Goal: Use online tool/utility: Utilize a website feature to perform a specific function

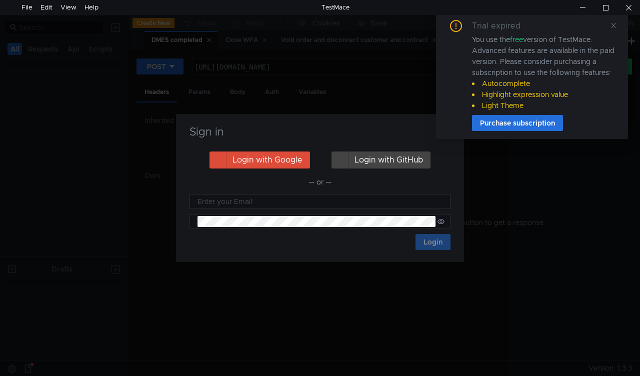
click at [610, 27] on icon at bounding box center [613, 25] width 7 height 7
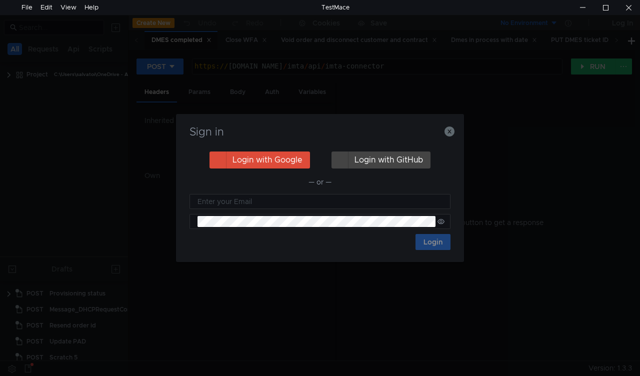
click at [448, 134] on nz-notification "Trial expired You use the free version of TestMace. Advanced features are avail…" at bounding box center [532, 75] width 192 height 127
click at [450, 132] on nz-notification "Trial expired You use the free version of TestMace. Advanced features are avail…" at bounding box center [532, 75] width 192 height 127
click at [448, 131] on nz-notification "Trial expired You use the free version of TestMace. Advanced features are avail…" at bounding box center [532, 75] width 192 height 127
click at [449, 132] on icon "button" at bounding box center [450, 132] width 10 height 10
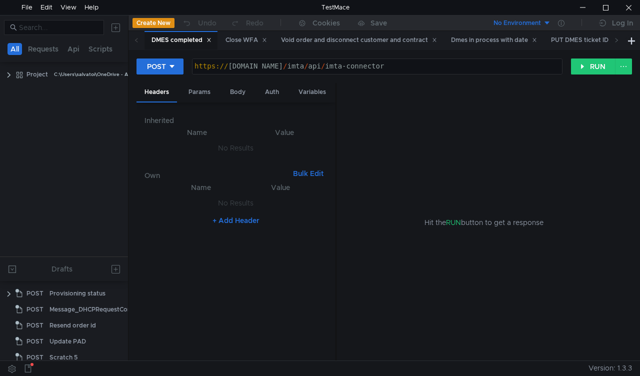
click at [449, 132] on div "Hit the RUN button to get a response" at bounding box center [485, 222] width 272 height 279
click at [240, 42] on div "Close WFA" at bounding box center [247, 40] width 42 height 11
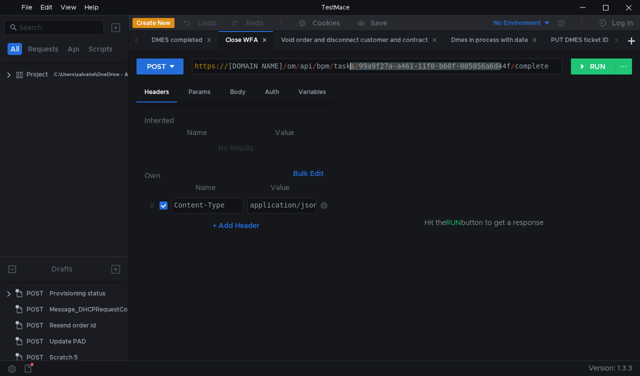
drag, startPoint x: 502, startPoint y: 65, endPoint x: 350, endPoint y: 68, distance: 151.5
click at [350, 68] on div "https:// mbx.dfni.nl / om / api / bpm / tasks / 99a9f27a-a461-11f0-b60f-005056a…" at bounding box center [378, 74] width 370 height 23
paste textarea "50284114"
click at [364, 68] on div "https:// mbx.dfni.nl / om / api / bpm / tasks / 50284114 / complete" at bounding box center [378, 74] width 370 height 23
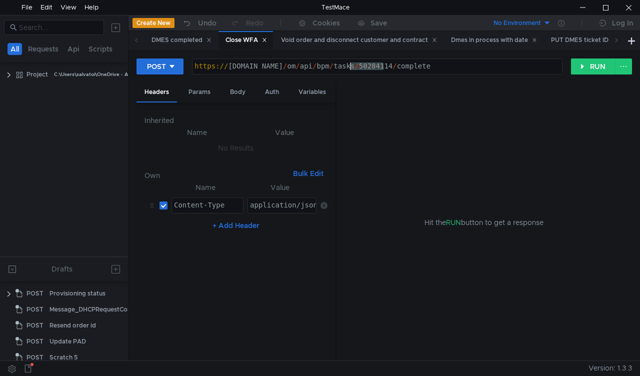
paste textarea "8aac1306-a47f-11f0-b60f-005056a6d44f"
type textarea "https://mbx.dfni.nl/om/api/bpm/tasks/8aac1306-a47f-11f0-b60f-005056a6d44f/compl…"
click at [586, 74] on button "RUN" at bounding box center [593, 67] width 45 height 16
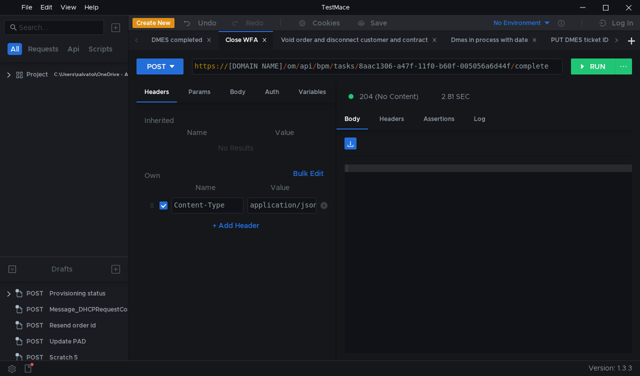
click at [615, 42] on icon at bounding box center [616, 40] width 5 height 5
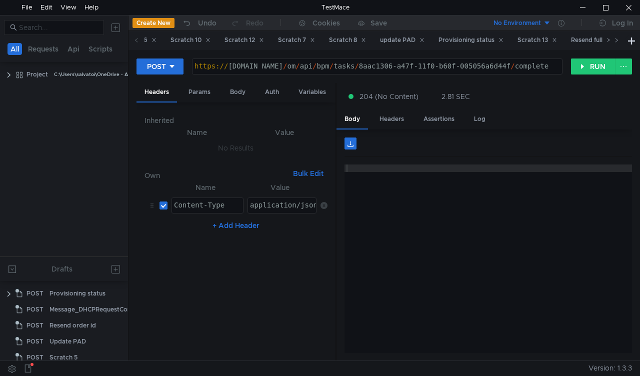
click at [615, 42] on icon at bounding box center [616, 40] width 5 height 5
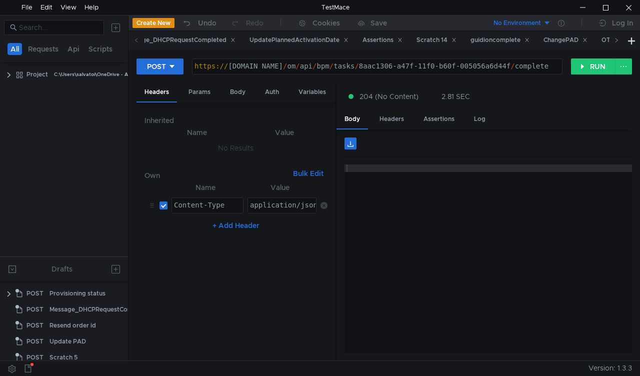
click at [615, 42] on icon at bounding box center [616, 40] width 5 height 5
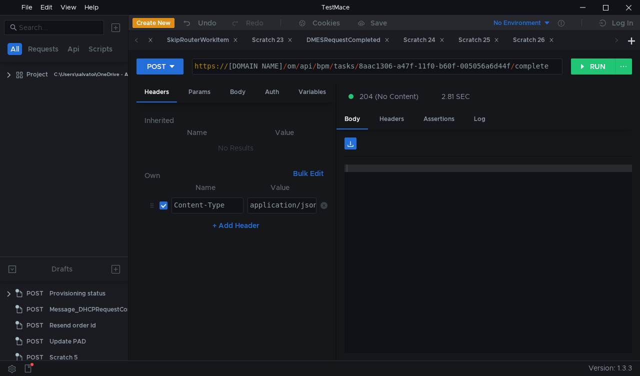
click at [615, 42] on icon at bounding box center [616, 40] width 5 height 5
drag, startPoint x: 615, startPoint y: 42, endPoint x: 348, endPoint y: 55, distance: 267.8
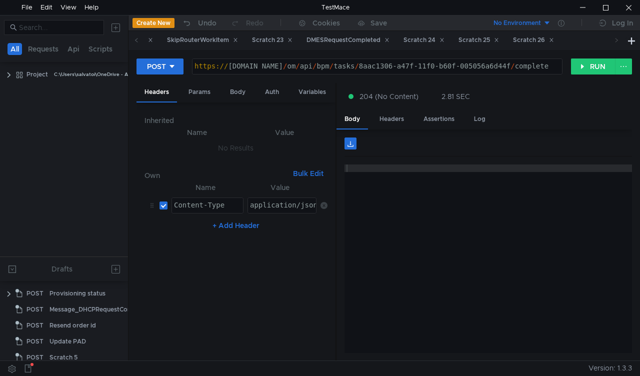
click at [348, 55] on nz-tabset "DMES completed Close WFA Void order and disconnect customer and contract Dmes i…" at bounding box center [385, 196] width 512 height 330
click at [293, 35] on div "Scratch 23" at bounding box center [272, 40] width 41 height 11
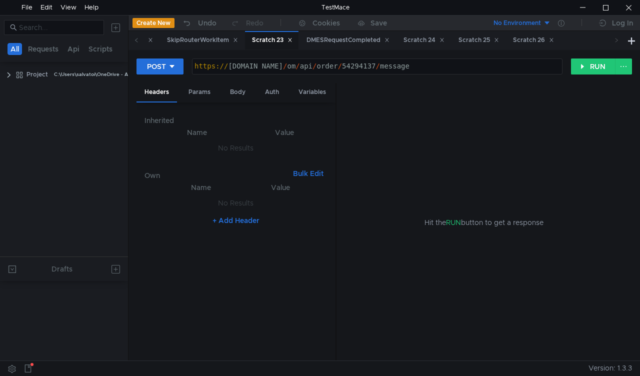
click at [293, 35] on div "Scratch 23" at bounding box center [272, 40] width 41 height 11
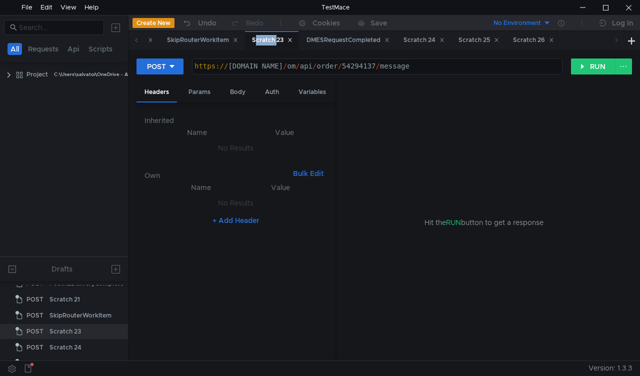
click at [293, 35] on div "Scratch 23" at bounding box center [272, 40] width 41 height 11
click at [229, 94] on div "Body" at bounding box center [238, 92] width 32 height 19
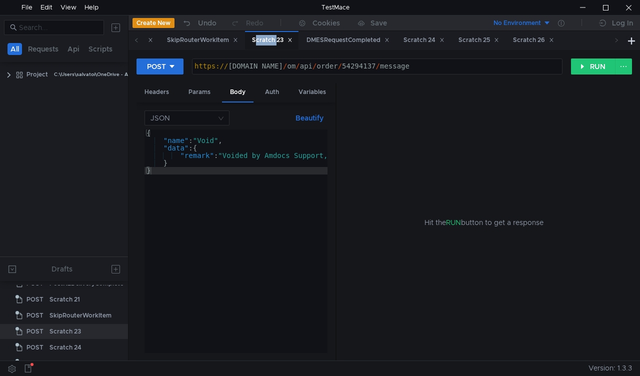
click at [351, 66] on div "https:// mbx.dfni.nl / om / api / order / 54294137 / message" at bounding box center [378, 74] width 370 height 23
paste textarea "971183"
click at [584, 61] on button "RUN" at bounding box center [593, 67] width 45 height 16
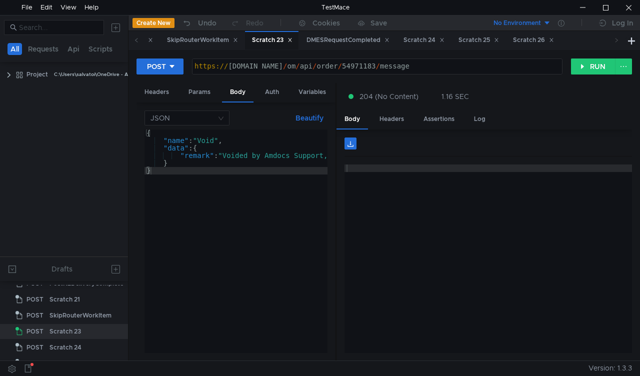
click at [353, 70] on div "https:// mbx.dfni.nl / om / api / order / 54971183 / message" at bounding box center [378, 74] width 370 height 23
paste textarea "0430"
click at [352, 67] on div "https:// mbx.dfni.nl / om / api / order / 54970430 / message" at bounding box center [378, 74] width 370 height 23
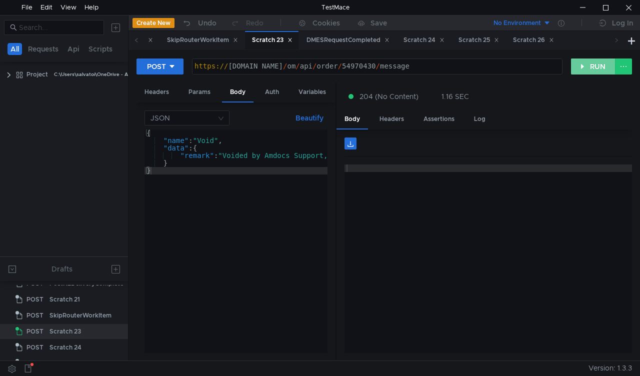
click at [575, 70] on button "RUN" at bounding box center [593, 67] width 45 height 16
click at [342, 63] on div "https:// mbx.dfni.nl / om / api / order / 54970430 / message" at bounding box center [378, 74] width 370 height 23
paste textarea "1183"
type textarea "https://mbx.dfni.nl/om/api/order/54971183/message"
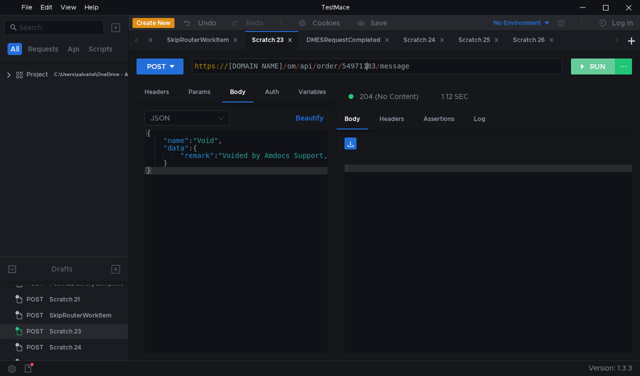
click at [582, 68] on button "RUN" at bounding box center [593, 67] width 45 height 16
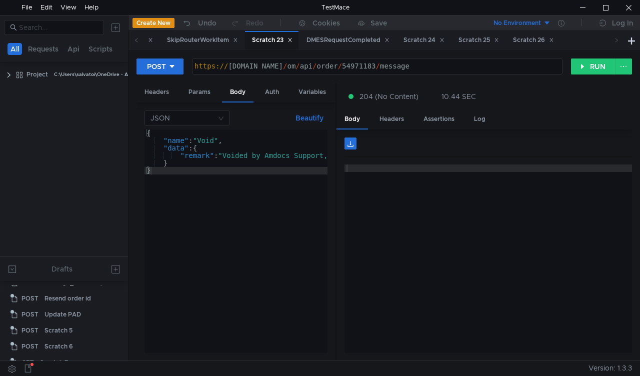
scroll to position [0, 5]
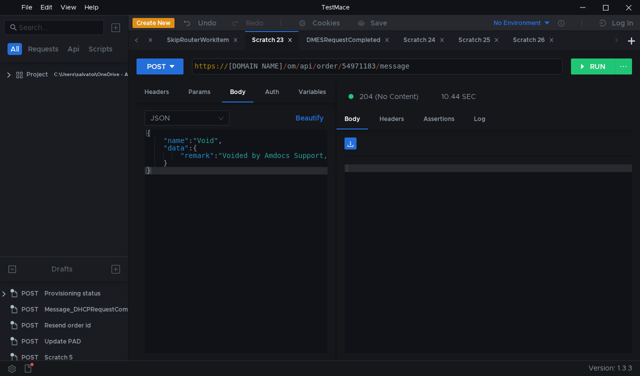
click at [132, 40] on span at bounding box center [137, 40] width 16 height 19
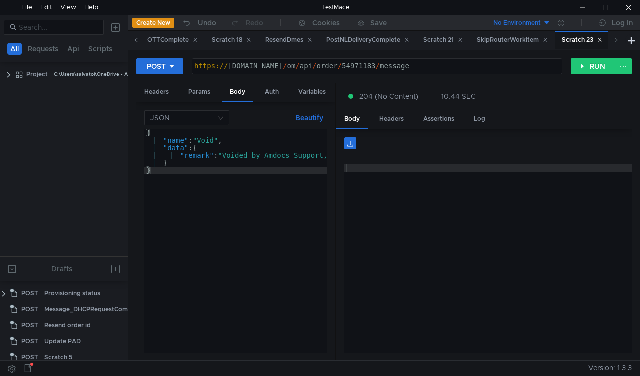
click at [132, 40] on span at bounding box center [137, 40] width 16 height 19
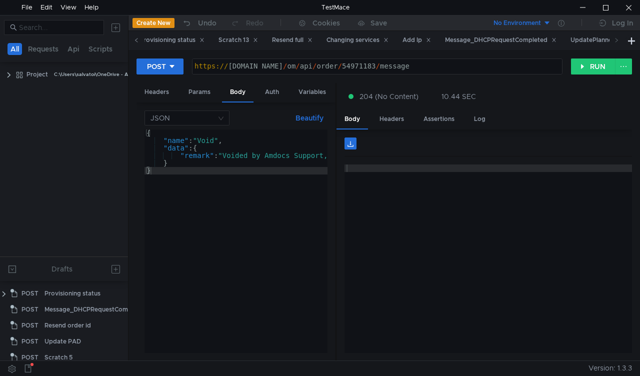
click at [132, 40] on span at bounding box center [137, 40] width 16 height 19
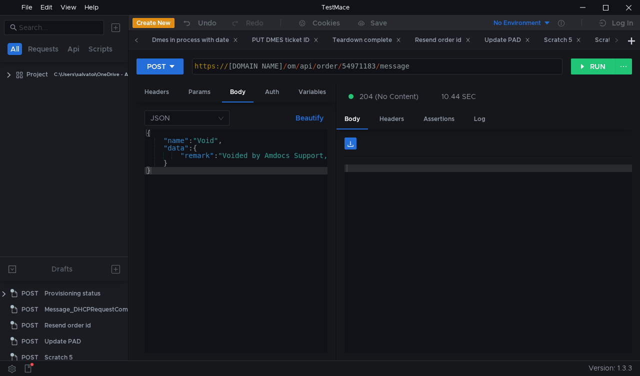
click at [132, 40] on span at bounding box center [137, 40] width 16 height 19
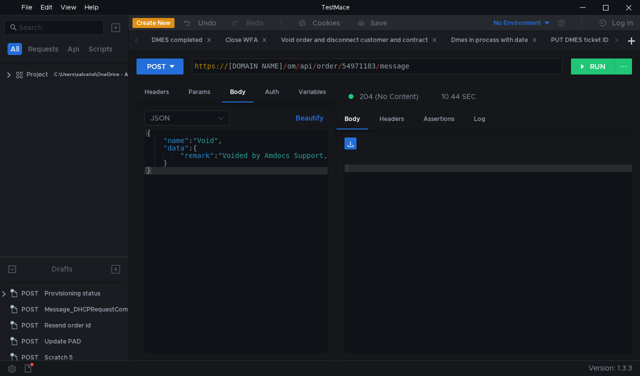
click at [132, 40] on span at bounding box center [137, 40] width 16 height 19
click at [364, 42] on div "Void order and disconnect customer and contract" at bounding box center [359, 40] width 156 height 11
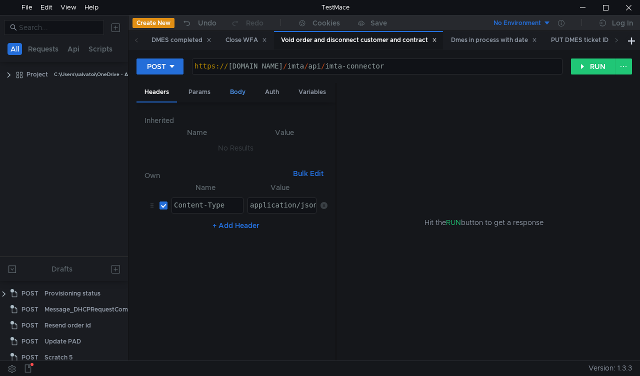
click at [238, 93] on div "Body" at bounding box center [238, 92] width 32 height 19
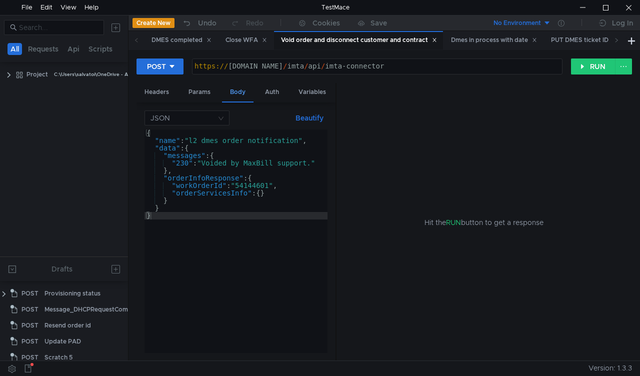
click at [233, 97] on div "Body" at bounding box center [238, 93] width 32 height 20
click at [251, 186] on div "{ "name" : "l2_dmes_order_notification" , "data" : { "messages" : { "230" : "Vo…" at bounding box center [236, 249] width 183 height 239
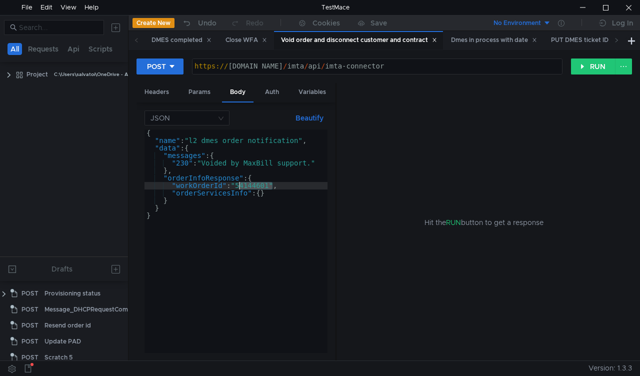
click at [251, 186] on div "{ "name" : "l2_dmes_order_notification" , "data" : { "messages" : { "230" : "Vo…" at bounding box center [236, 249] width 183 height 239
paste textarea "971183"
type textarea ""workOrderId": "54971183","
click at [587, 74] on button "RUN" at bounding box center [593, 67] width 45 height 16
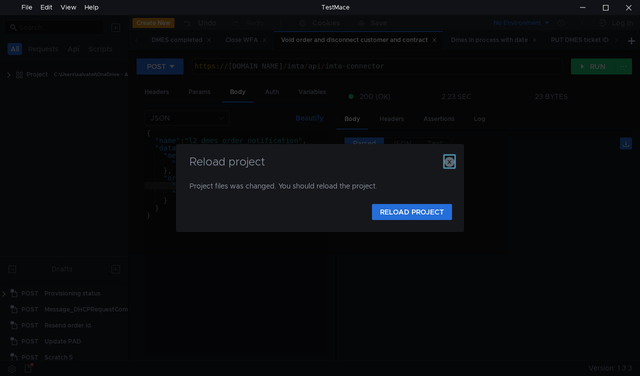
click at [447, 163] on icon "button" at bounding box center [450, 162] width 10 height 10
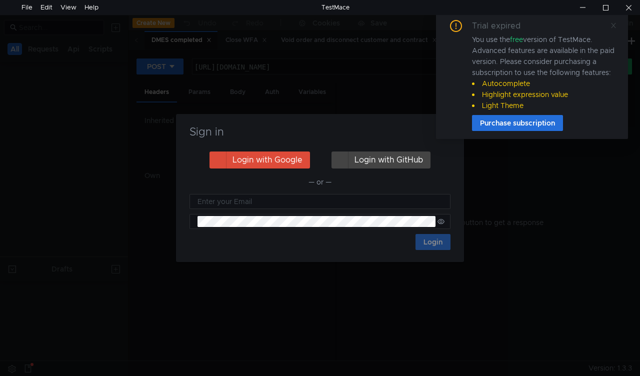
click at [611, 28] on icon at bounding box center [613, 25] width 7 height 7
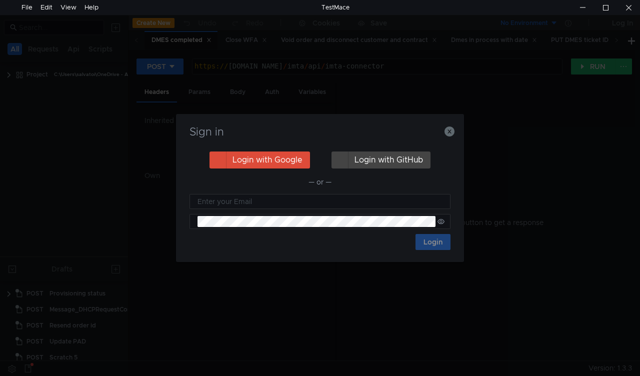
click at [449, 134] on nz-notification "Trial expired You use the free version of TestMace. Advanced features are avail…" at bounding box center [532, 75] width 192 height 127
click at [448, 133] on nz-notification "Trial expired You use the free version of TestMace. Advanced features are avail…" at bounding box center [532, 75] width 192 height 127
click at [449, 132] on icon "button" at bounding box center [450, 132] width 10 height 10
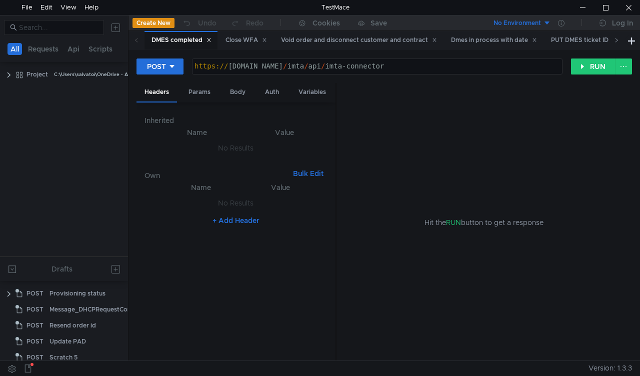
click at [613, 41] on span at bounding box center [617, 40] width 16 height 19
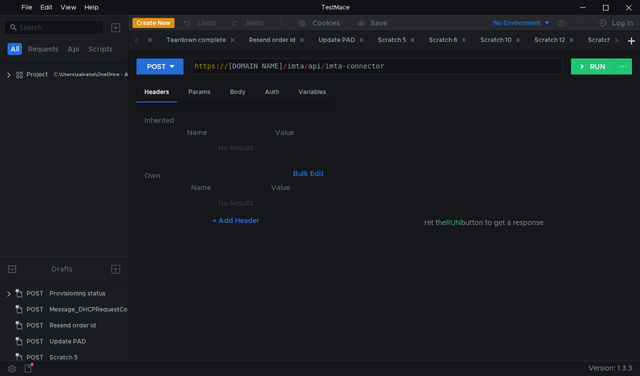
click at [613, 41] on span at bounding box center [617, 40] width 16 height 19
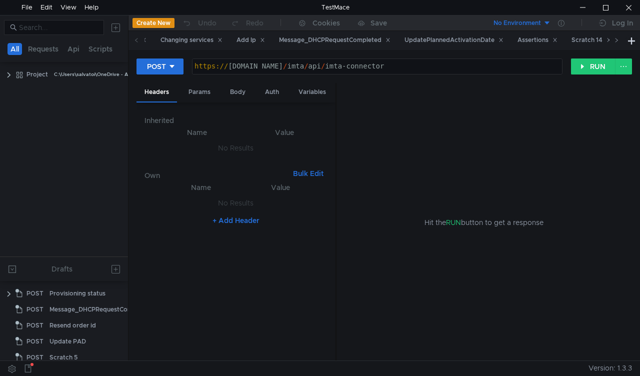
click at [613, 41] on span at bounding box center [617, 40] width 16 height 19
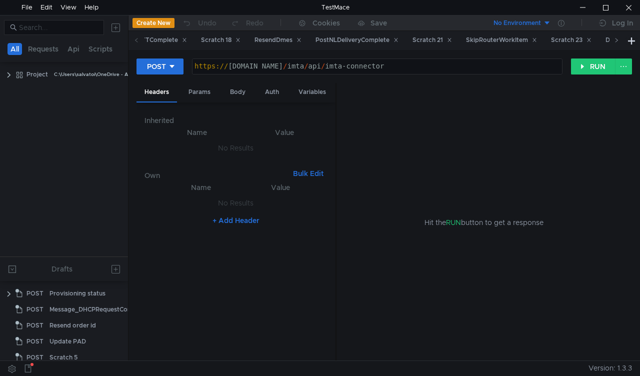
click at [613, 41] on span at bounding box center [617, 40] width 16 height 19
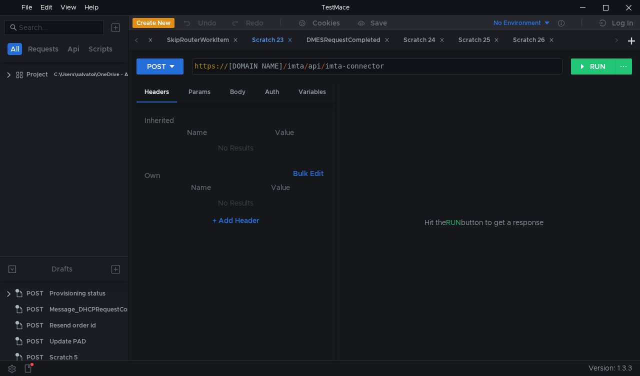
click at [293, 41] on div "Scratch 23" at bounding box center [272, 40] width 41 height 11
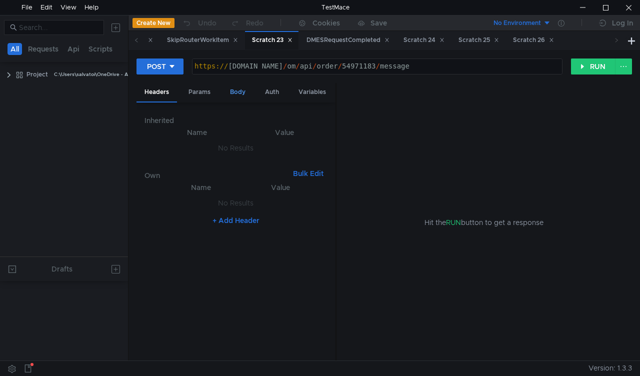
scroll to position [379, 0]
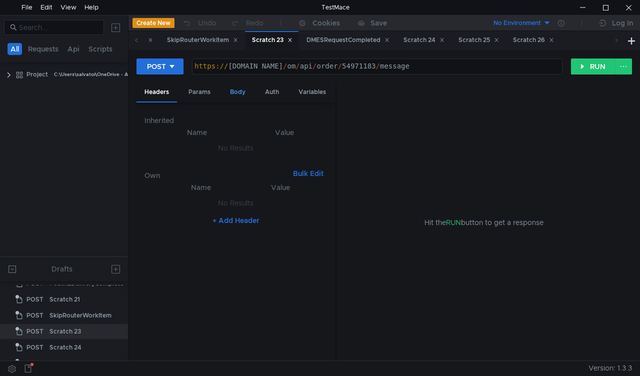
click at [239, 92] on div "Body" at bounding box center [238, 92] width 32 height 19
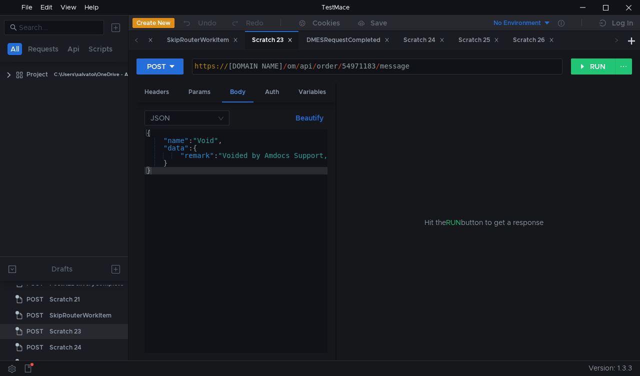
click at [239, 92] on div "Body" at bounding box center [238, 93] width 32 height 20
click at [344, 66] on div "https:// mbx.dfni.nl / om / api / order / 54971183 / message" at bounding box center [378, 74] width 370 height 23
paste textarea "525"
type textarea "https://mbx.dfni.nl/om/api/order/54971525/message"
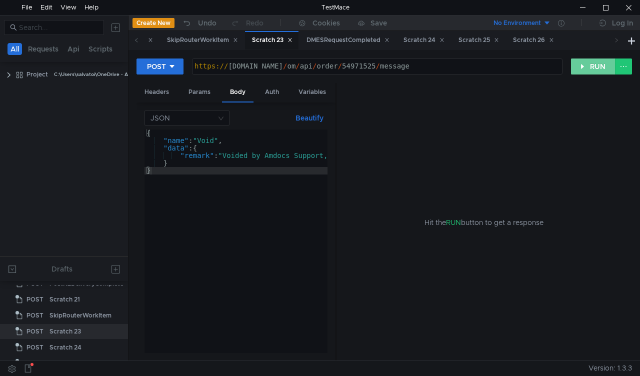
click at [580, 63] on button "RUN" at bounding box center [593, 67] width 45 height 16
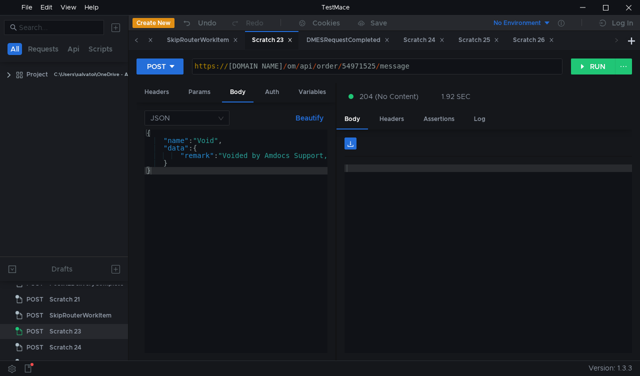
click at [139, 40] on span at bounding box center [137, 40] width 16 height 19
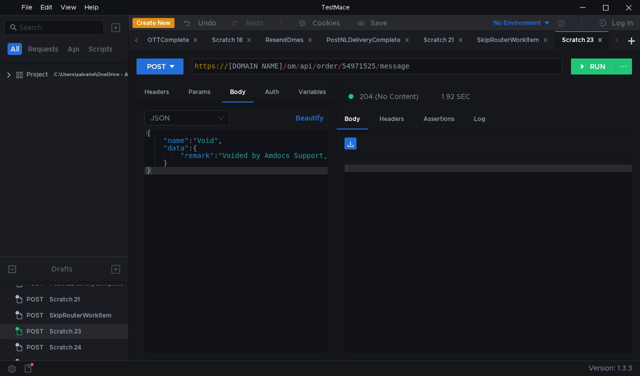
click at [137, 41] on icon at bounding box center [136, 40] width 5 height 5
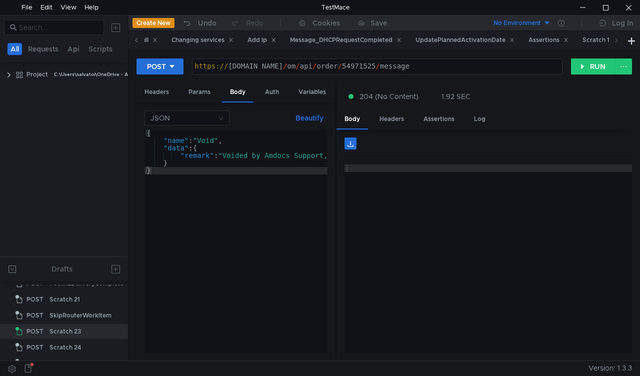
click at [137, 41] on icon at bounding box center [136, 40] width 5 height 5
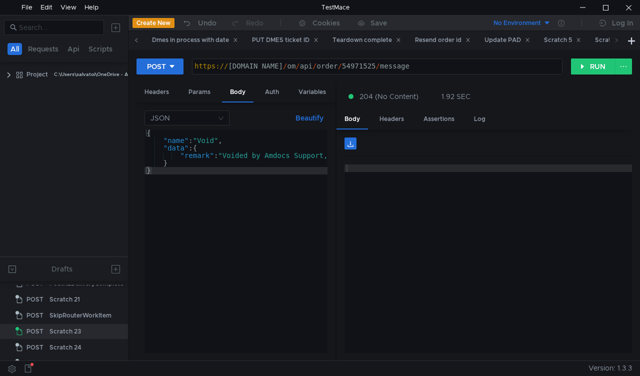
click at [137, 41] on icon at bounding box center [136, 40] width 5 height 5
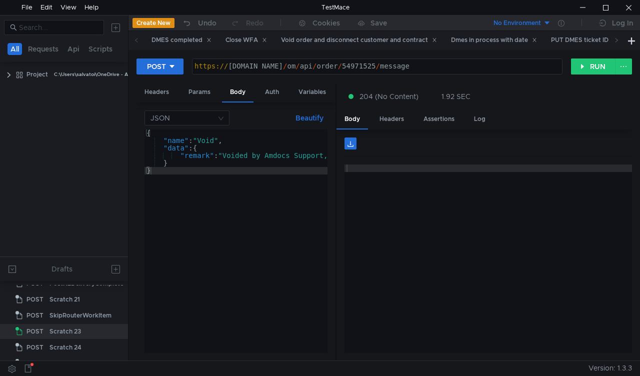
click at [137, 41] on icon at bounding box center [136, 40] width 5 height 5
click at [618, 40] on icon at bounding box center [617, 40] width 3 height 4
click at [517, 45] on div "Teardown complete" at bounding box center [511, 40] width 69 height 11
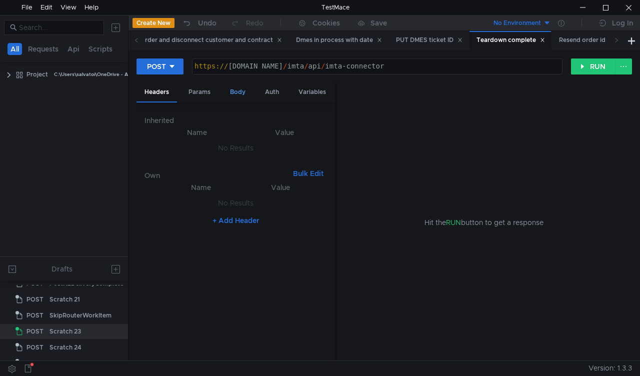
click at [236, 90] on div "Body" at bounding box center [238, 92] width 32 height 19
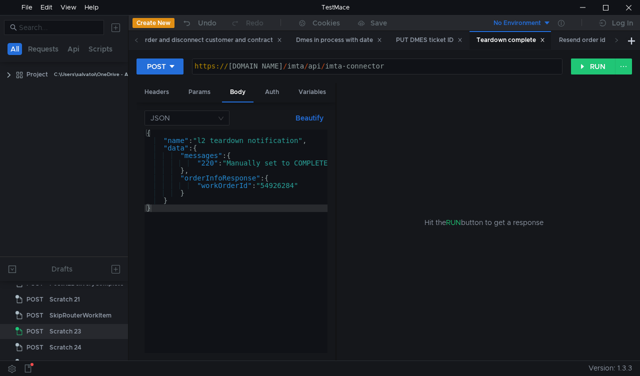
click at [272, 185] on div "{ "name" : "l2_teardown_notification" , "data" : { "messages" : { "220" : "Manu…" at bounding box center [330, 249] width 370 height 239
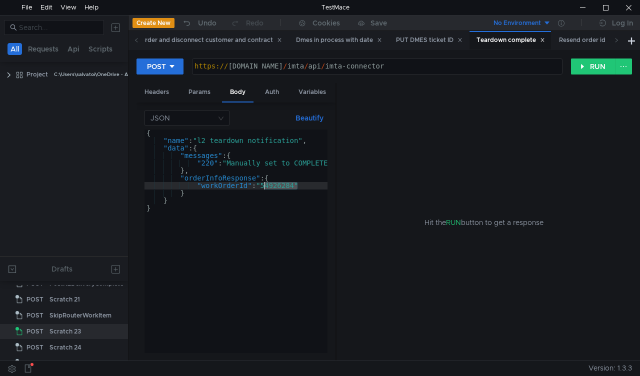
paste textarea "3972"
click at [583, 69] on button "RUN" at bounding box center [593, 67] width 45 height 16
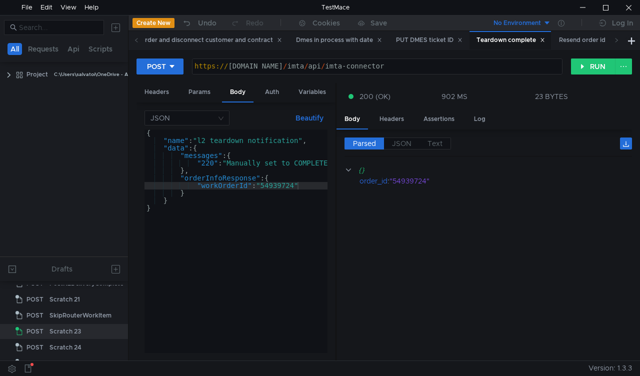
click at [280, 192] on div "{ "name" : "l2_teardown_notification" , "data" : { "messages" : { "220" : "Manu…" at bounding box center [330, 247] width 370 height 235
click at [281, 185] on div "{ "name" : "l2_teardown_notification" , "data" : { "messages" : { "220" : "Manu…" at bounding box center [330, 247] width 370 height 235
paste textarea "71215"
type textarea ""workOrderId": "54971215""
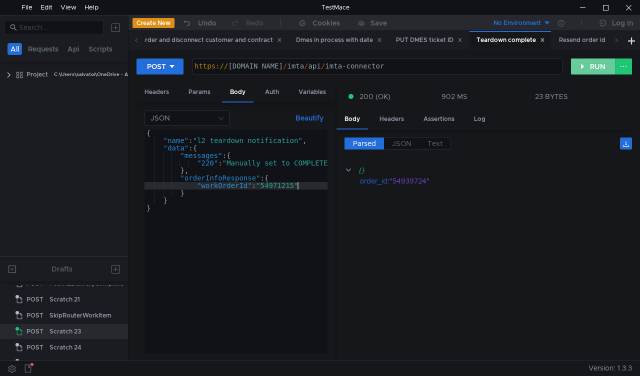
click at [583, 65] on button "RUN" at bounding box center [593, 67] width 45 height 16
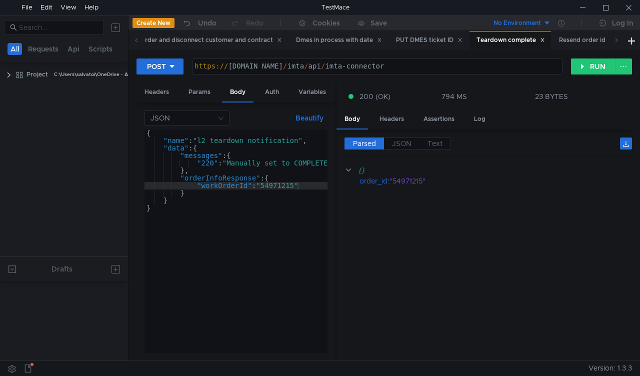
scroll to position [379, 0]
